Goal: Transaction & Acquisition: Purchase product/service

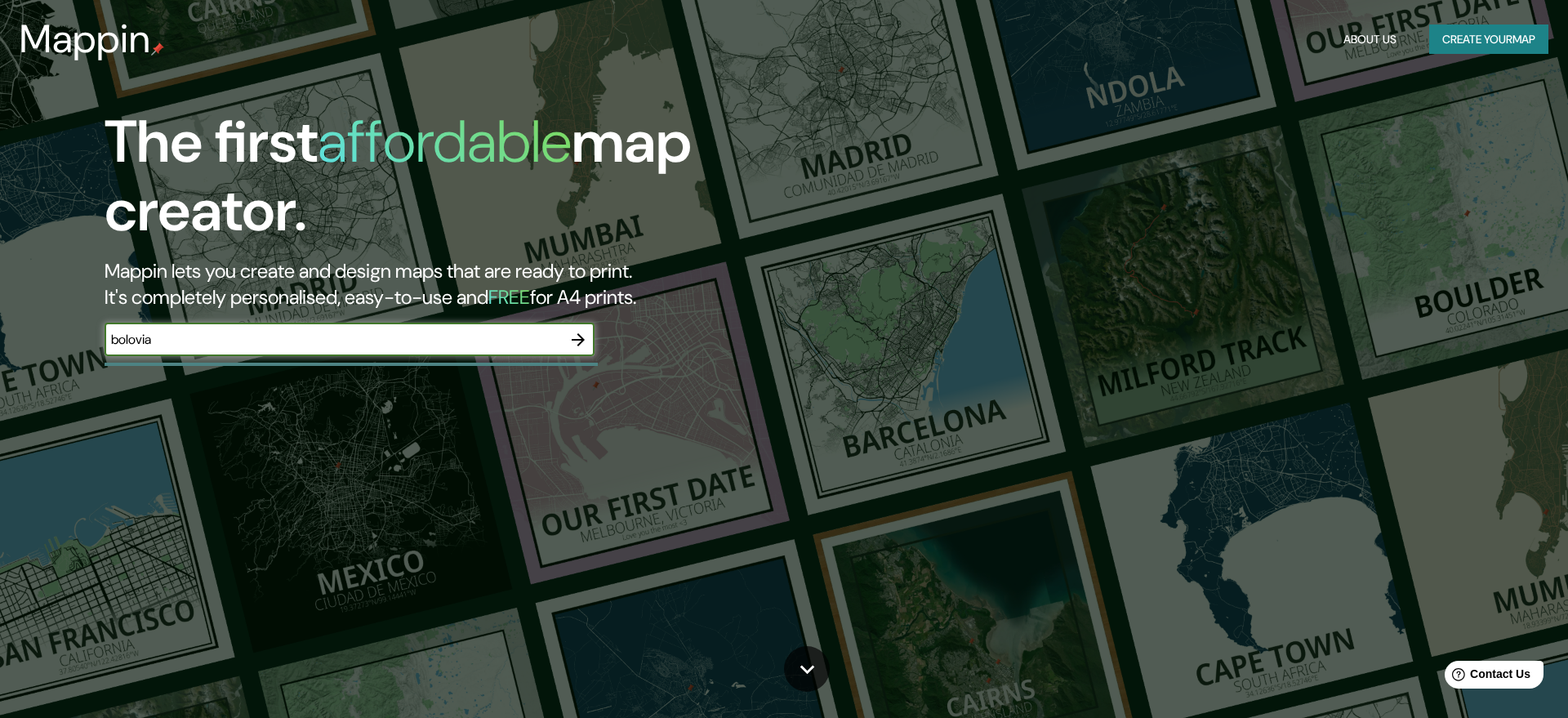
click at [137, 343] on input "bolovia" at bounding box center [332, 339] width 457 height 19
type input "[GEOGRAPHIC_DATA]"
click at [578, 339] on icon "button" at bounding box center [578, 339] width 20 height 20
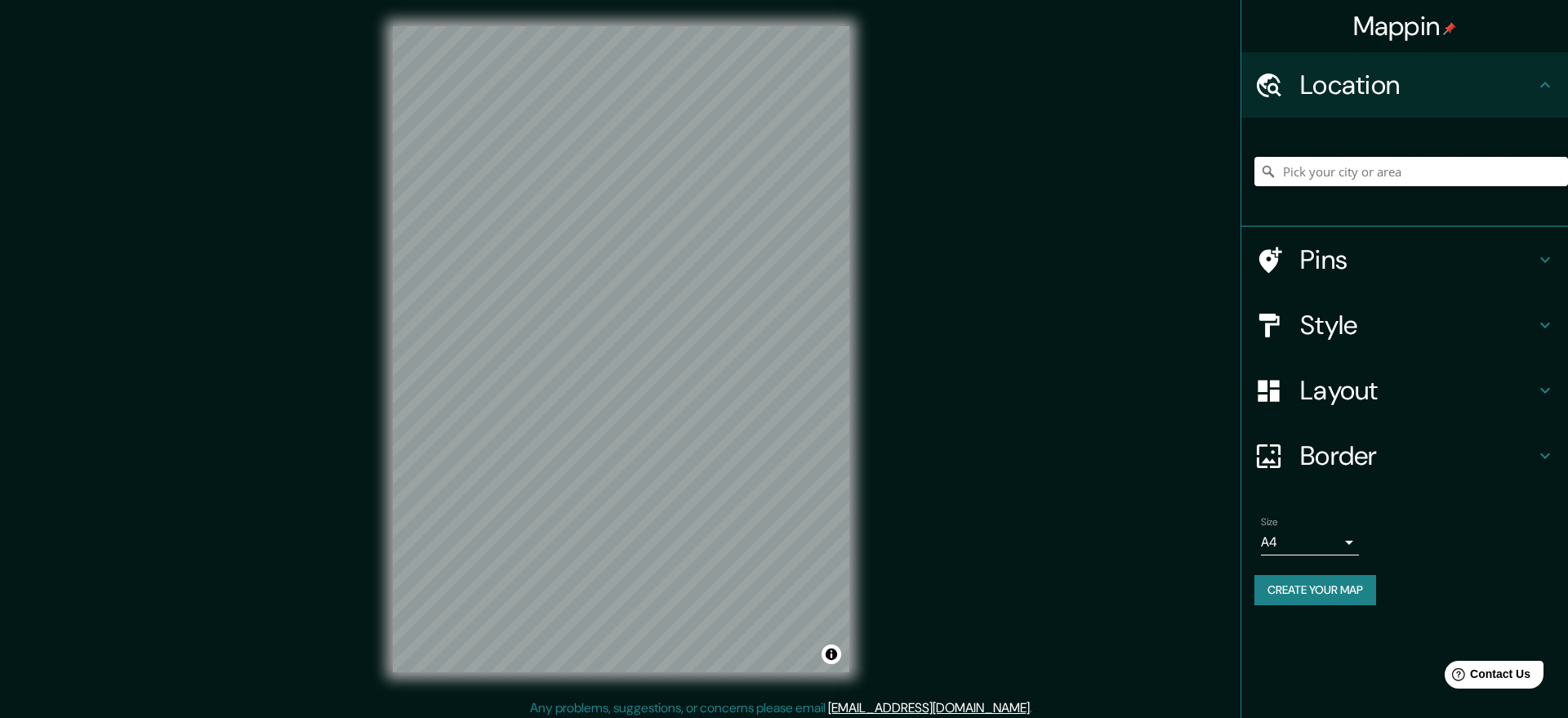
click at [1351, 161] on input "Pick your city or area" at bounding box center [1410, 172] width 313 height 30
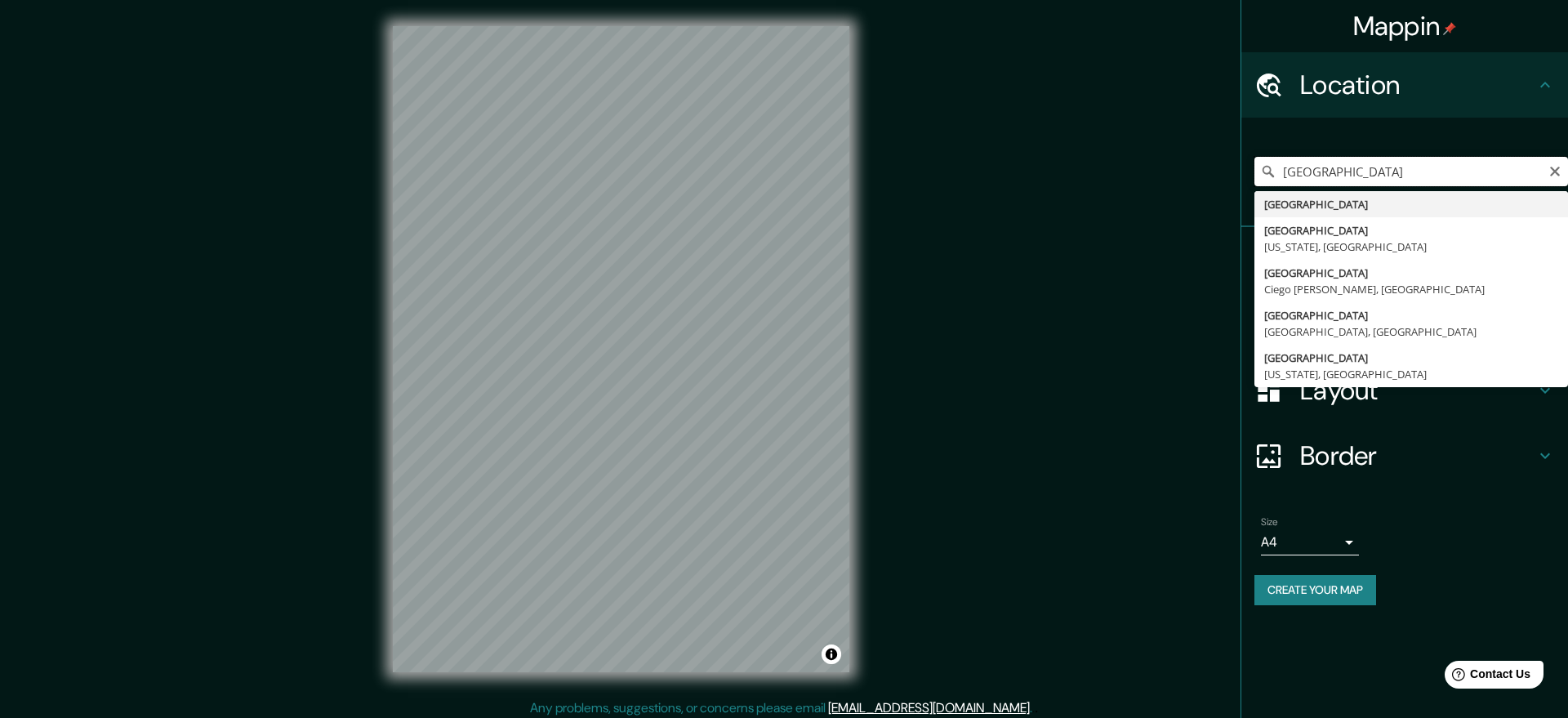
click at [1345, 168] on input "[GEOGRAPHIC_DATA]" at bounding box center [1410, 172] width 313 height 30
drag, startPoint x: 1327, startPoint y: 173, endPoint x: 1242, endPoint y: 183, distance: 85.6
click at [1254, 183] on input "[GEOGRAPHIC_DATA]" at bounding box center [1410, 172] width 313 height 30
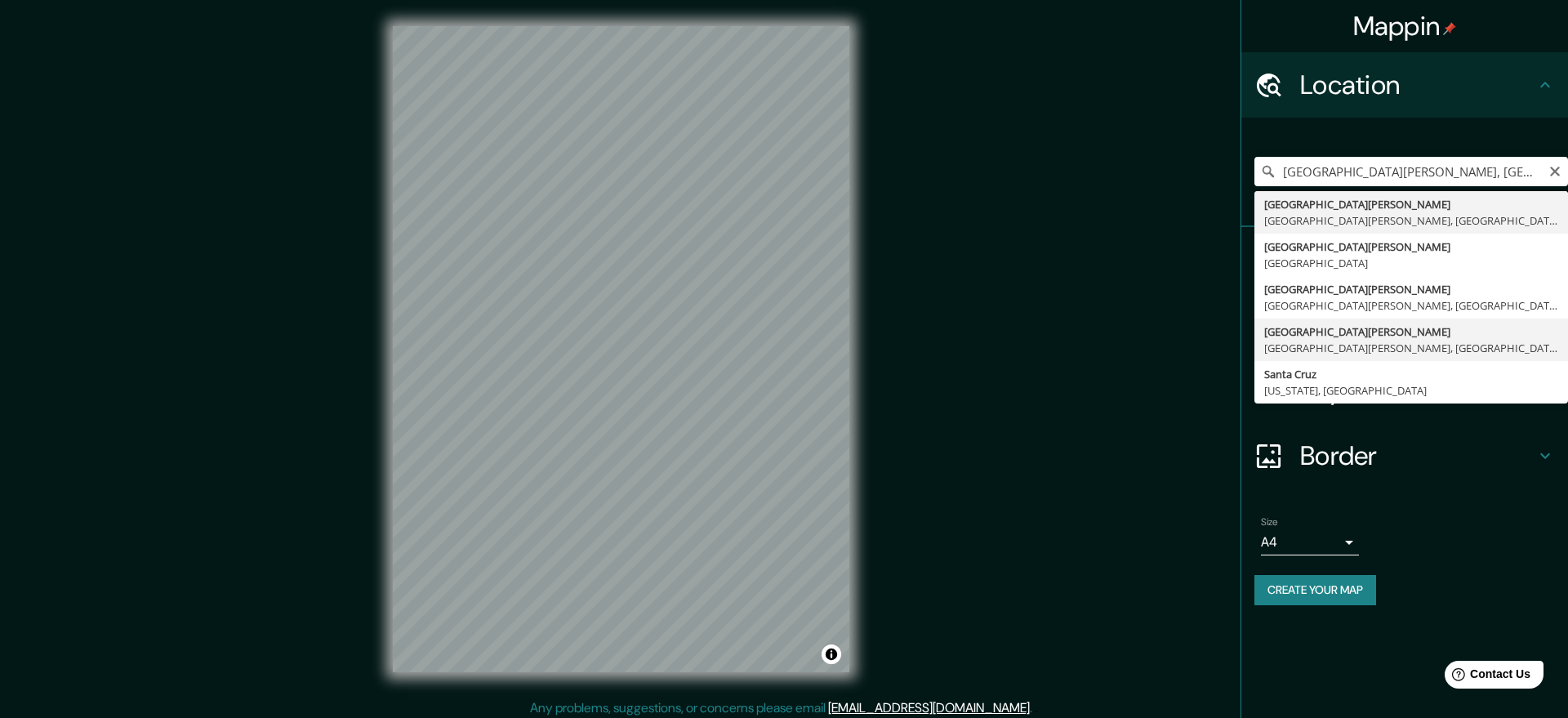
type input "[GEOGRAPHIC_DATA][PERSON_NAME], [GEOGRAPHIC_DATA][PERSON_NAME], [GEOGRAPHIC_DAT…"
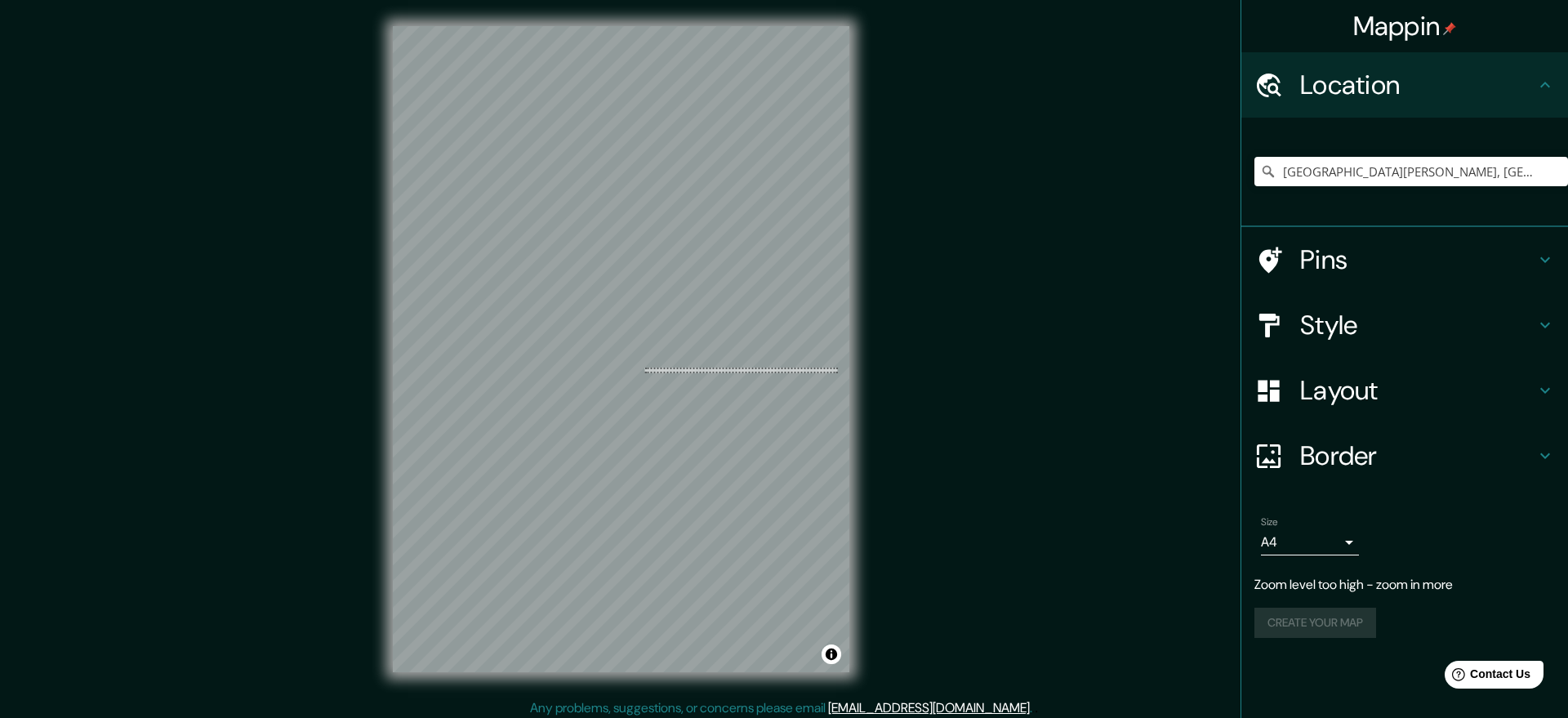
click at [839, 367] on div "© Mapbox © OpenStreetMap Improve this map" at bounding box center [621, 349] width 456 height 646
click at [879, 391] on div "Mappin Location [GEOGRAPHIC_DATA][PERSON_NAME], [GEOGRAPHIC_DATA][PERSON_NAME],…" at bounding box center [784, 362] width 1568 height 725
